Goal: Task Accomplishment & Management: Complete application form

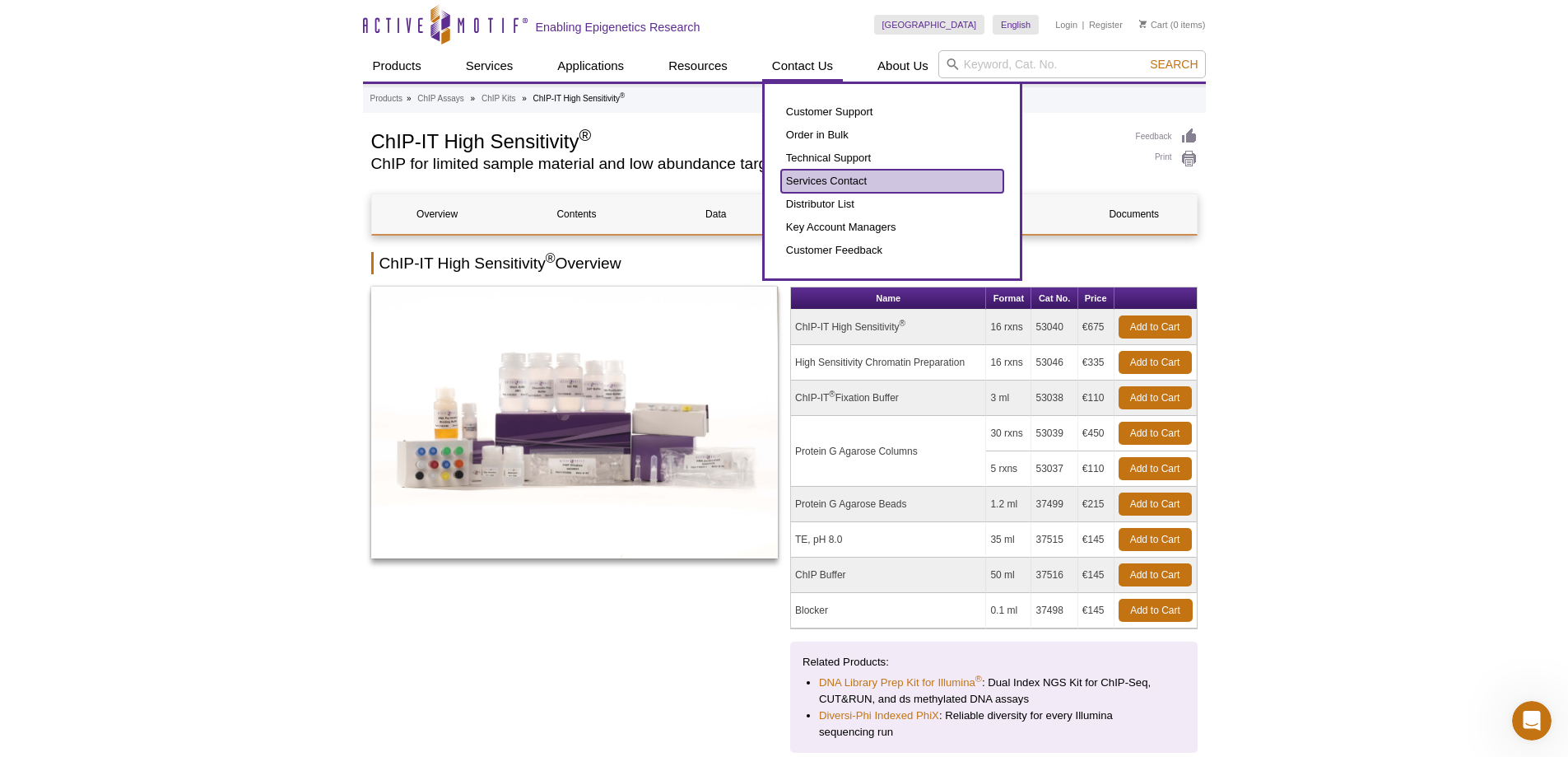
click at [843, 185] on link "Services Contact" at bounding box center [892, 182] width 223 height 23
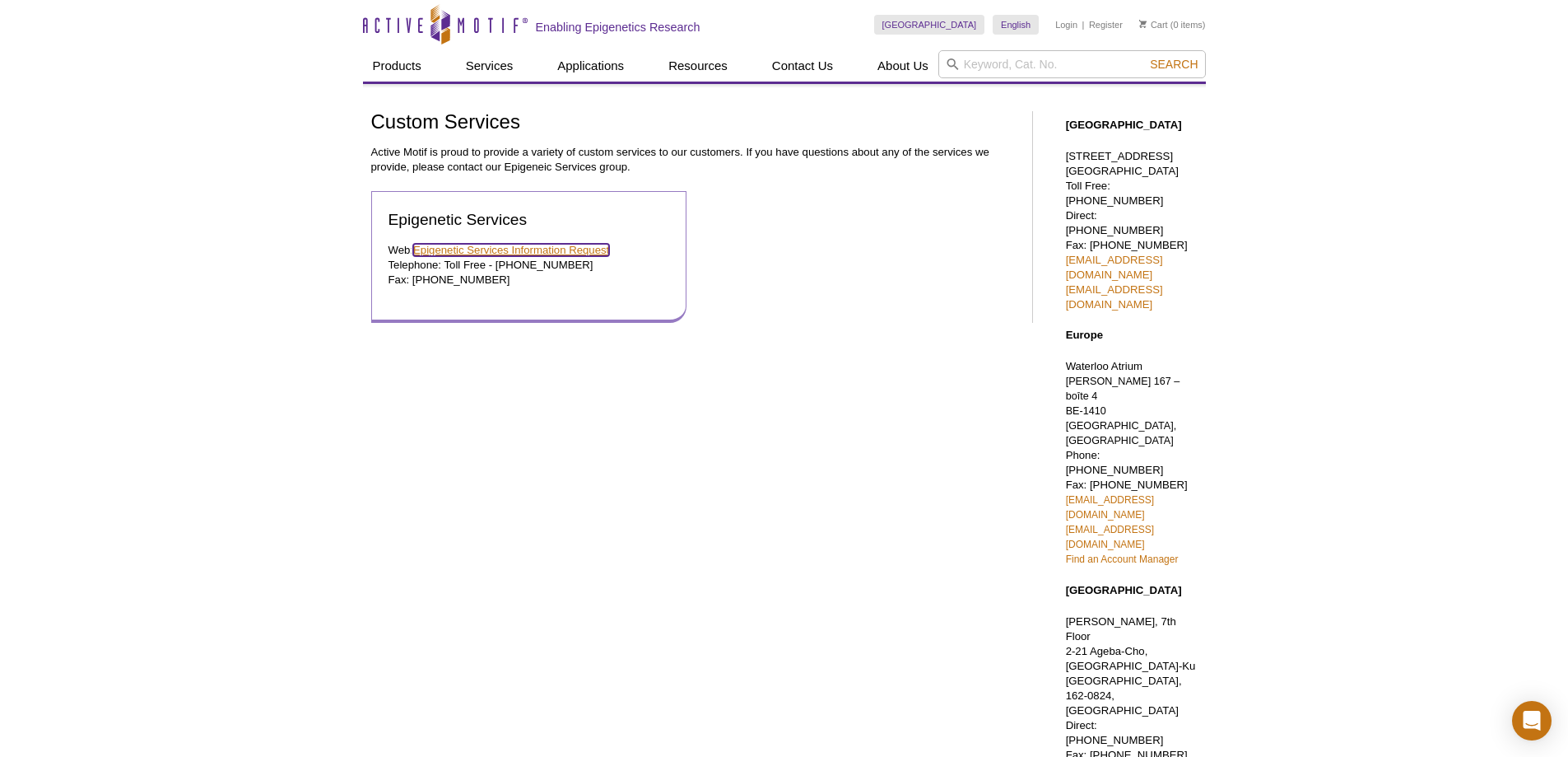
click at [525, 249] on link "Epigenetic Services Information Request" at bounding box center [511, 250] width 196 height 13
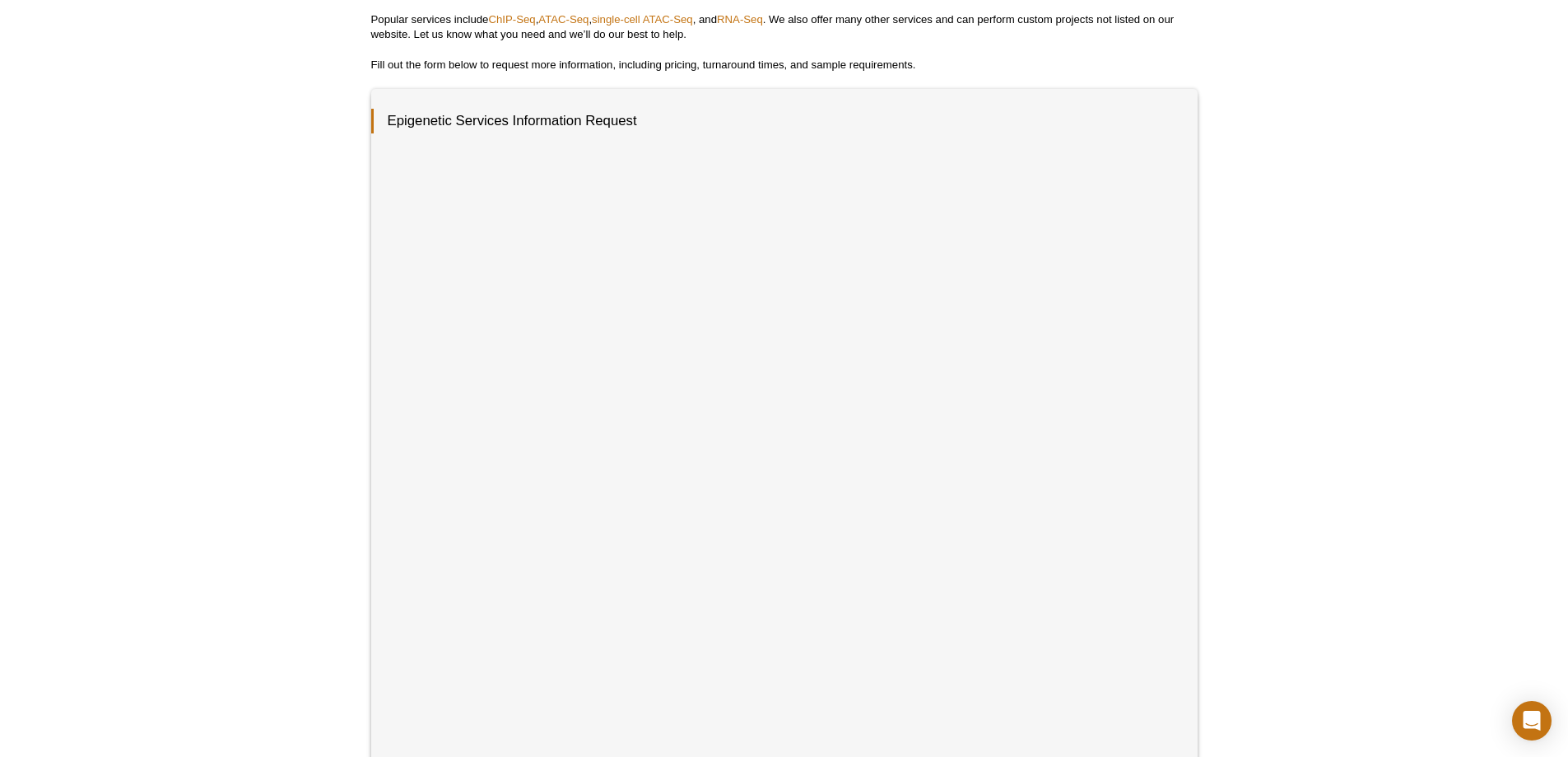
scroll to position [247, 0]
